Goal: Transaction & Acquisition: Purchase product/service

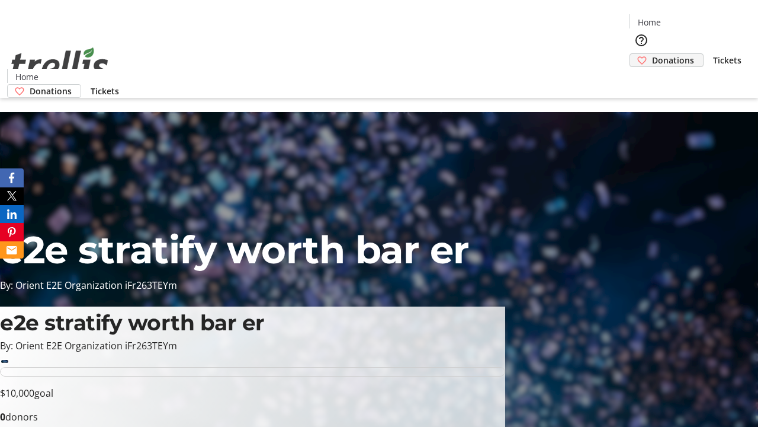
click at [652, 54] on span "Donations" at bounding box center [673, 60] width 42 height 12
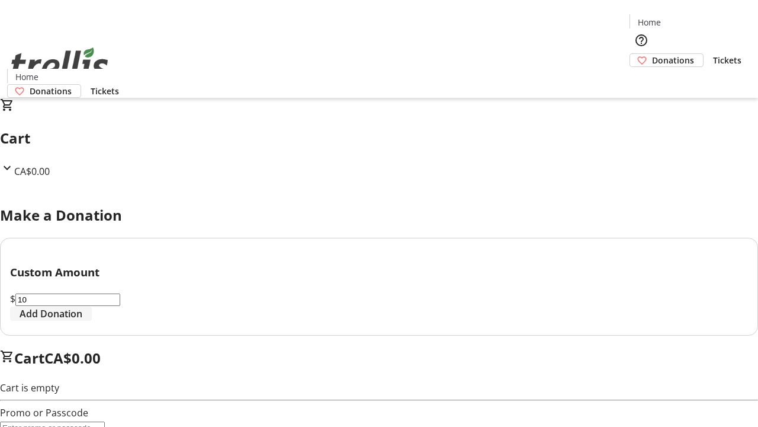
click at [82, 321] on span "Add Donation" at bounding box center [51, 313] width 63 height 14
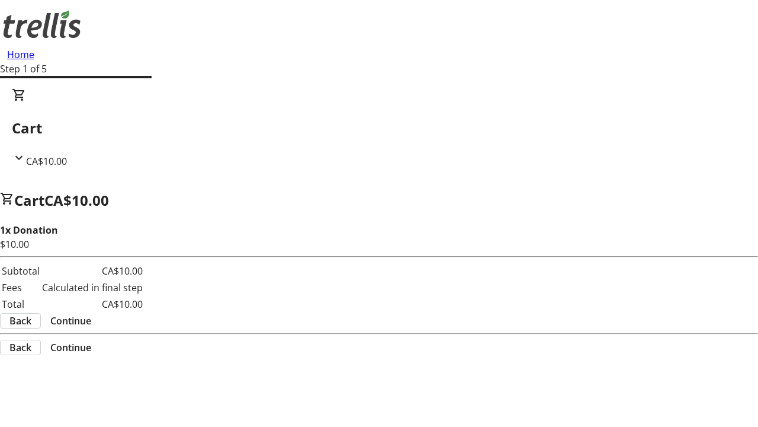
select select "CA"
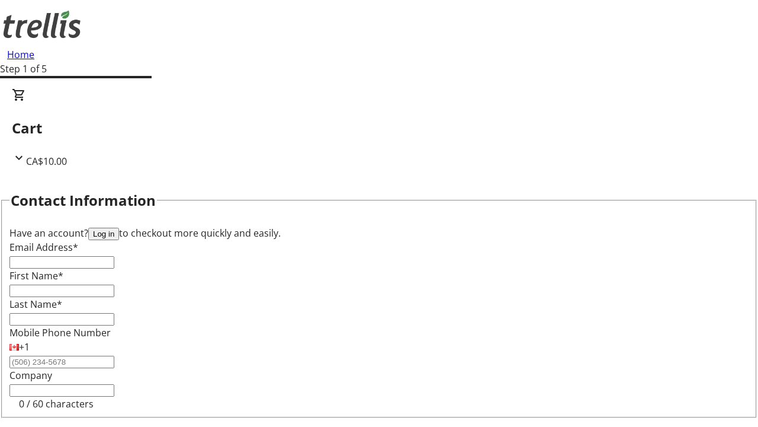
click at [119, 228] on button "Log in" at bounding box center [103, 234] width 31 height 12
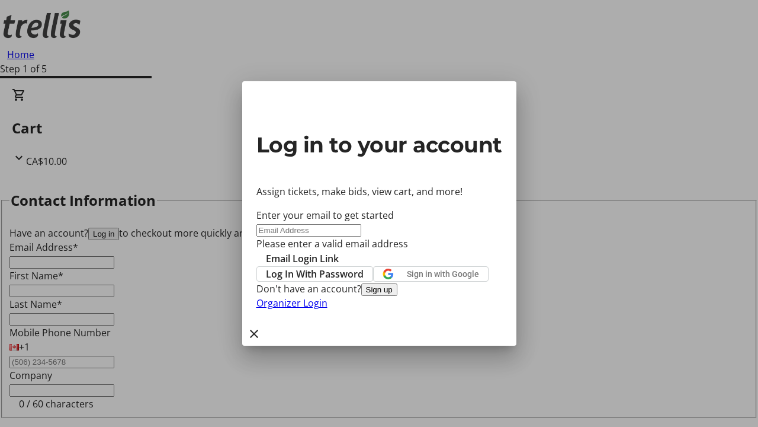
click at [398, 296] on button "Sign up" at bounding box center [379, 289] width 36 height 12
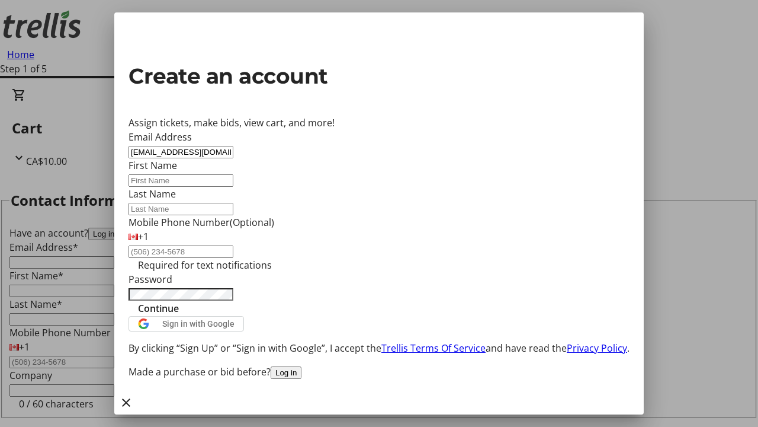
type input "[EMAIL_ADDRESS][DOMAIN_NAME]"
type input "Anjali"
type input "Keeling"
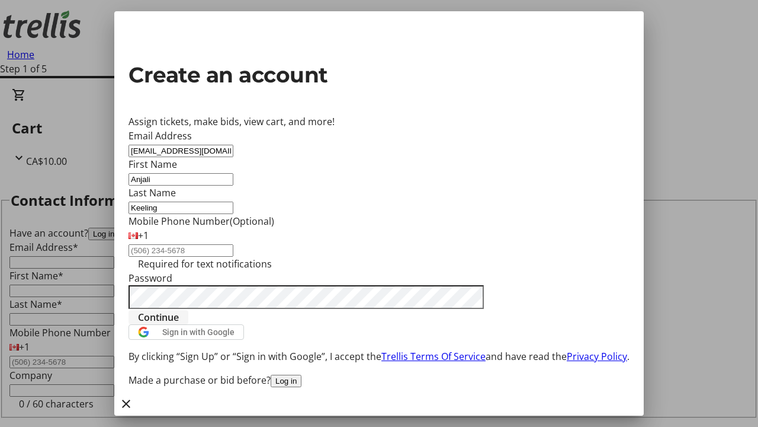
click at [179, 324] on span "Continue" at bounding box center [158, 317] width 41 height 14
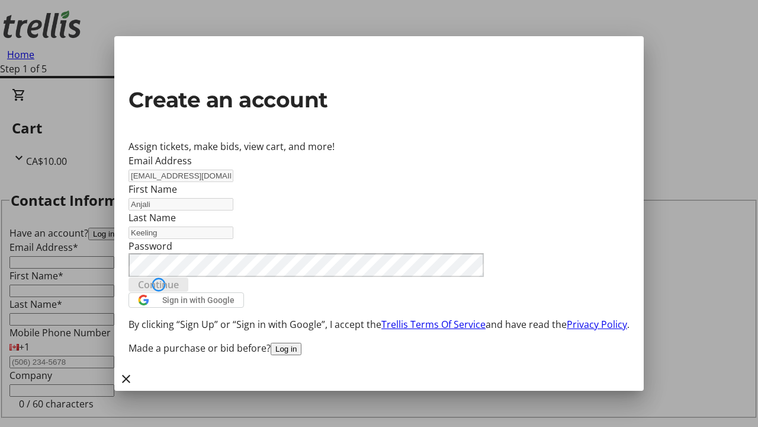
type input "[EMAIL_ADDRESS][DOMAIN_NAME]"
type input "Anjali"
type input "Keeling"
select select "CA"
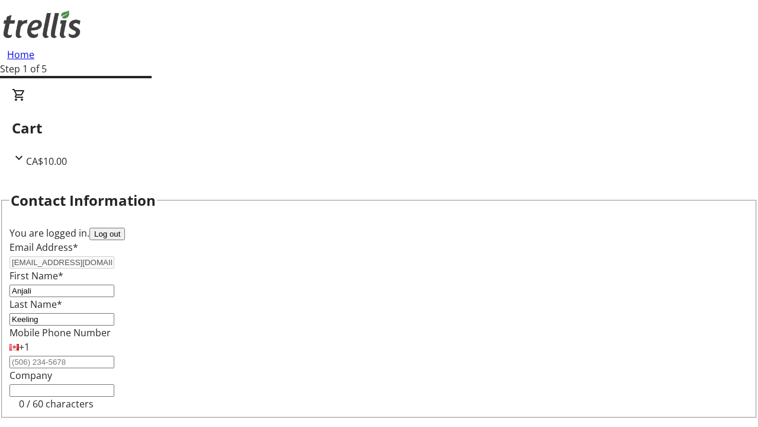
type input "[STREET_ADDRESS][PERSON_NAME]"
type input "Kelowna"
select select "BC"
type input "Kelowna"
type input "V1Y 0C2"
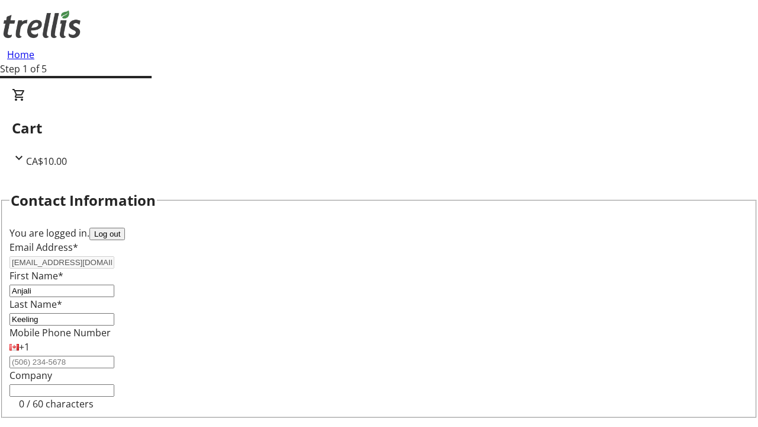
select select "BC"
select select "CA"
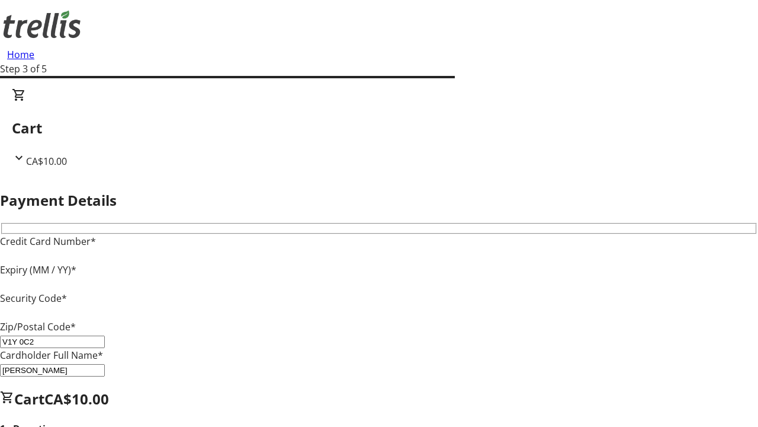
type input "V1Y 0C2"
